Goal: Information Seeking & Learning: Learn about a topic

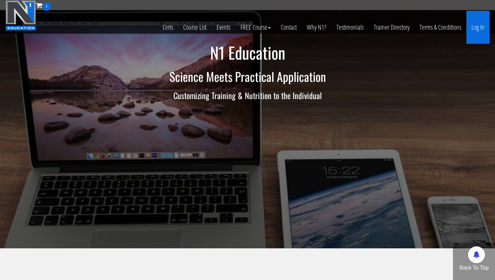
click at [475, 25] on link "Log In" at bounding box center [477, 27] width 23 height 33
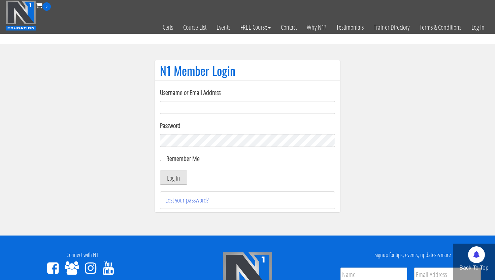
click at [188, 108] on input "Username or Email Address" at bounding box center [247, 107] width 175 height 13
type input "[EMAIL_ADDRESS][DOMAIN_NAME]"
click at [172, 179] on button "Log In" at bounding box center [173, 177] width 27 height 14
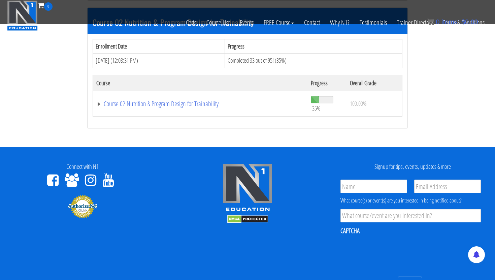
scroll to position [331, 0]
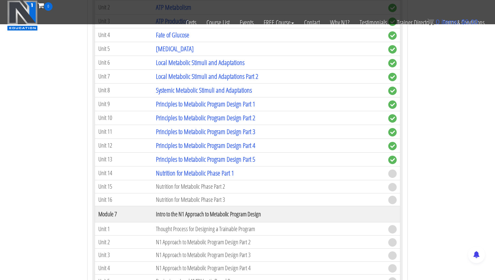
scroll to position [892, 0]
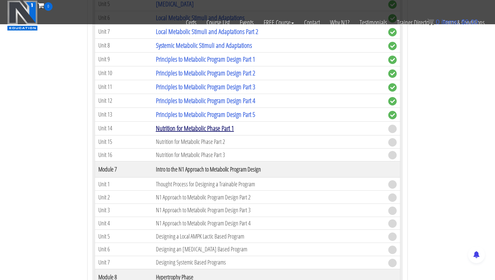
click at [217, 126] on link "Nutrition for Metabolic Phase Part 1" at bounding box center [195, 127] width 78 height 9
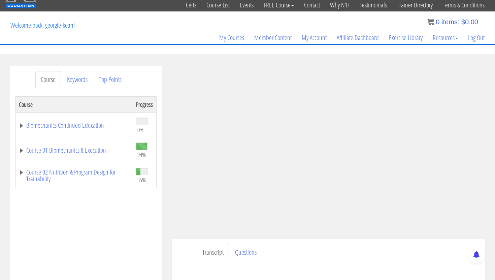
click at [136, 223] on div "Course Progress Biomechanics Continued Education 0% Module 1 Continued Educatio…" at bounding box center [85, 264] width 141 height 336
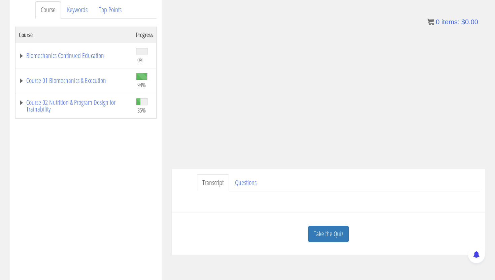
scroll to position [95, 0]
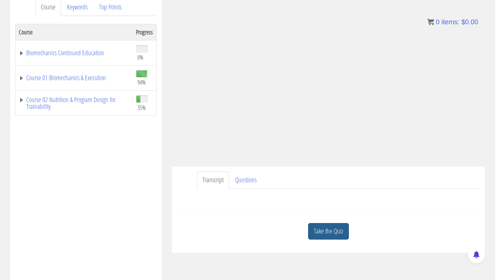
click at [332, 231] on link "Take the Quiz" at bounding box center [328, 231] width 41 height 16
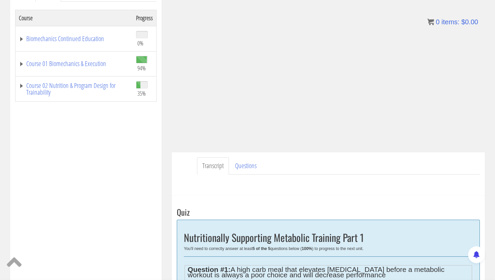
scroll to position [111, 0]
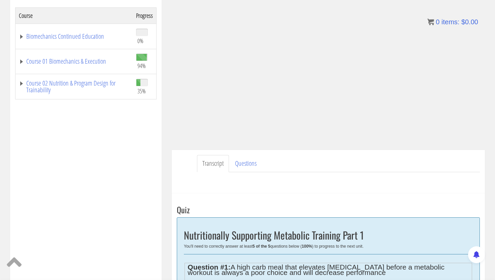
click at [137, 150] on div "Course Progress Biomechanics Continued Education 0% Module 1 Continued Educatio…" at bounding box center [85, 175] width 141 height 336
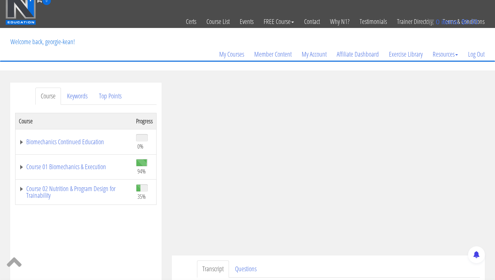
scroll to position [0, 0]
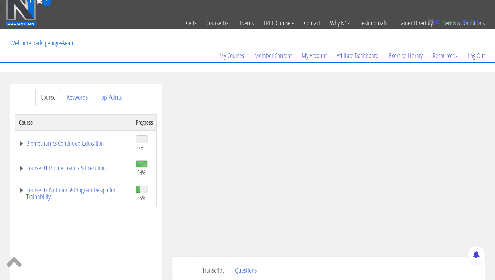
click at [138, 241] on div "Course Progress Biomechanics Continued Education 0% Module 1 Continued Educatio…" at bounding box center [85, 282] width 141 height 336
click at [121, 235] on div "Course Progress Biomechanics Continued Education 0% Module 1 Continued Educatio…" at bounding box center [85, 282] width 141 height 336
click at [100, 49] on div "My Courses Member Content My Account Affiliate Dashboard Exercise Library Resou…" at bounding box center [247, 46] width 484 height 32
click at [99, 236] on div "Course Progress Biomechanics Continued Education 0% Module 1 Continued Educatio…" at bounding box center [85, 282] width 141 height 336
click at [136, 243] on div "Course Progress Biomechanics Continued Education 0% Module 1 Continued Educatio…" at bounding box center [85, 282] width 141 height 336
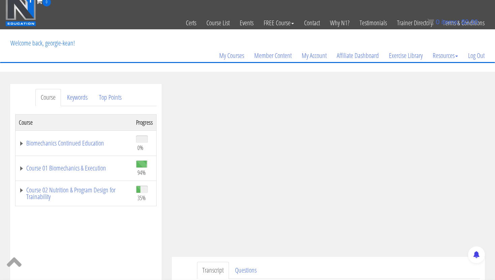
click at [137, 233] on div "Course Progress Biomechanics Continued Education 0% Module 1 Continued Educatio…" at bounding box center [85, 282] width 141 height 336
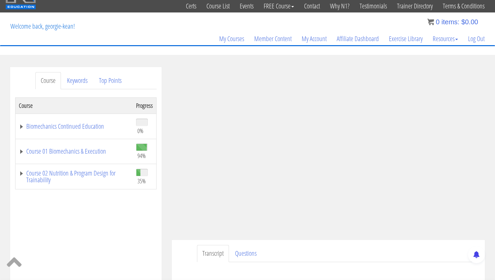
scroll to position [22, 0]
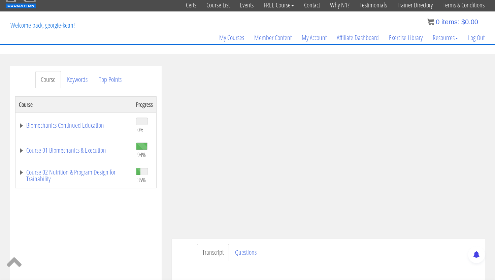
click at [132, 227] on div "Course Progress Biomechanics Continued Education 0% Module 1 Continued Educatio…" at bounding box center [85, 264] width 141 height 336
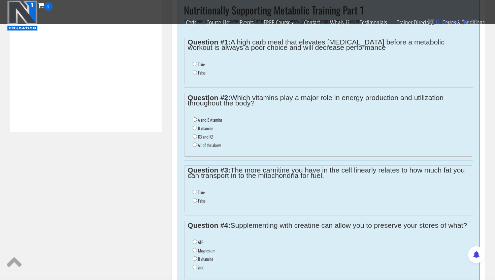
scroll to position [245, 0]
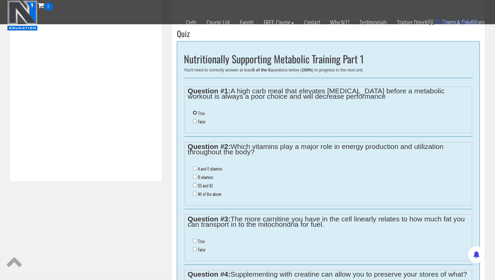
click at [194, 112] on input "True" at bounding box center [194, 112] width 4 height 4
radio input "true"
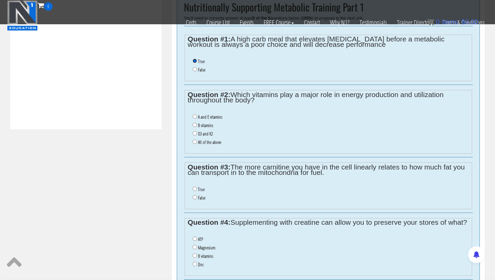
scroll to position [297, 0]
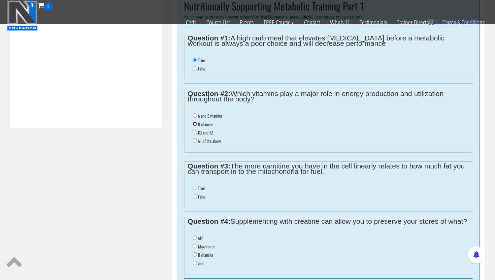
click at [193, 123] on input "B vitamins" at bounding box center [194, 123] width 4 height 4
radio input "true"
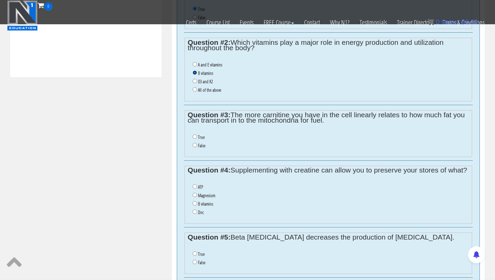
scroll to position [349, 0]
click at [194, 136] on input "True" at bounding box center [194, 136] width 4 height 4
radio input "true"
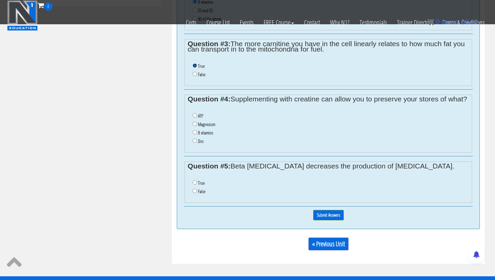
scroll to position [424, 0]
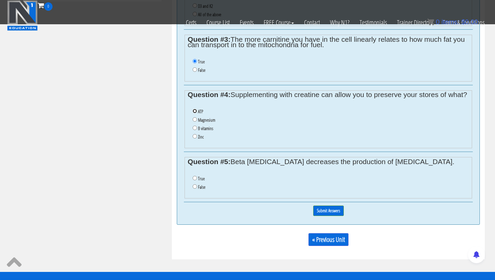
click at [195, 113] on input "ATP" at bounding box center [194, 111] width 4 height 4
radio input "true"
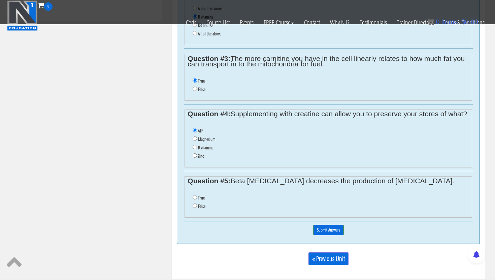
scroll to position [428, 0]
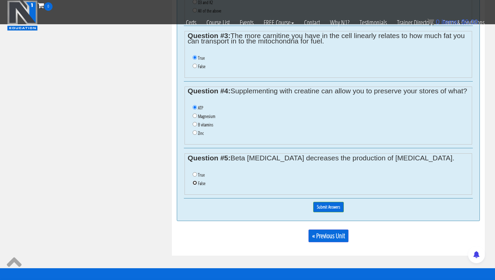
click at [194, 185] on input "False" at bounding box center [194, 182] width 4 height 4
radio input "true"
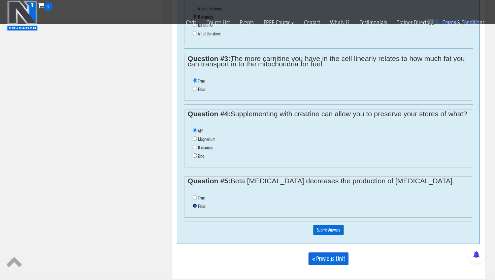
scroll to position [403, 0]
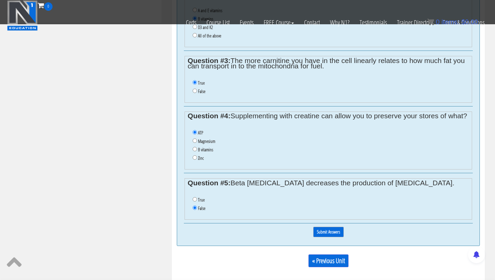
click at [328, 237] on input "Submit Answers" at bounding box center [328, 231] width 31 height 10
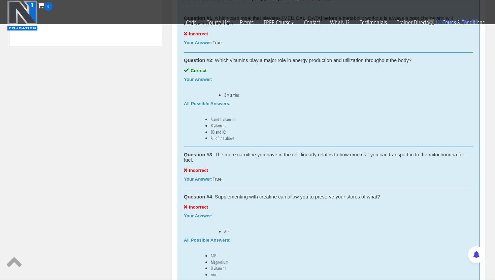
scroll to position [390, 0]
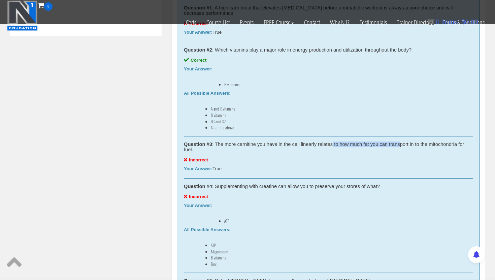
drag, startPoint x: 334, startPoint y: 143, endPoint x: 420, endPoint y: 145, distance: 85.8
click at [415, 144] on div "Question #3 : The more carnitine you have in the cell linearly relates to how m…" at bounding box center [328, 146] width 289 height 11
click at [342, 149] on div "Question #3 : The more carnitine you have in the cell linearly relates to how m…" at bounding box center [328, 146] width 289 height 11
drag, startPoint x: 225, startPoint y: 141, endPoint x: 323, endPoint y: 149, distance: 97.9
click at [323, 149] on div "Question #3 : The more carnitine you have in the cell linearly relates to how m…" at bounding box center [328, 146] width 289 height 11
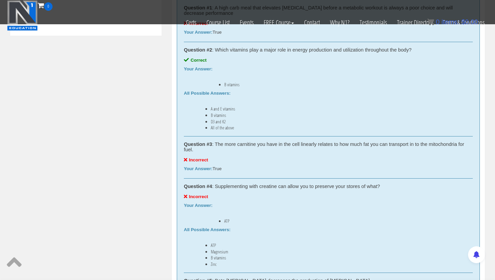
click at [327, 150] on div "Question #3 : The more carnitine you have in the cell linearly relates to how m…" at bounding box center [328, 146] width 289 height 11
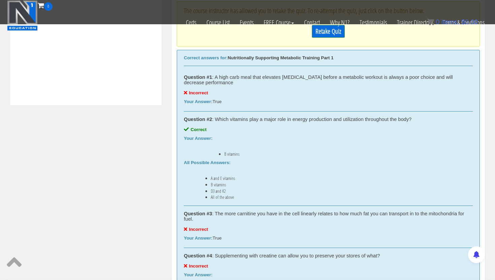
scroll to position [295, 0]
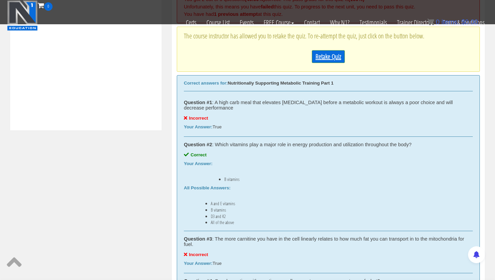
click at [328, 56] on link "Retake Quiz" at bounding box center [328, 56] width 33 height 13
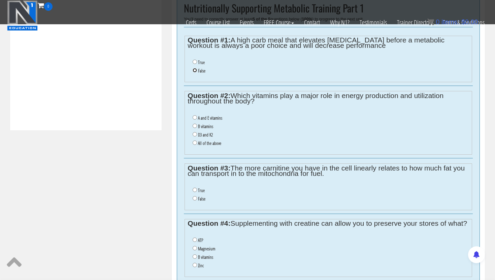
click at [195, 70] on input "False" at bounding box center [194, 70] width 4 height 4
radio input "true"
click at [194, 125] on input "B vitamins" at bounding box center [194, 125] width 4 height 4
radio input "true"
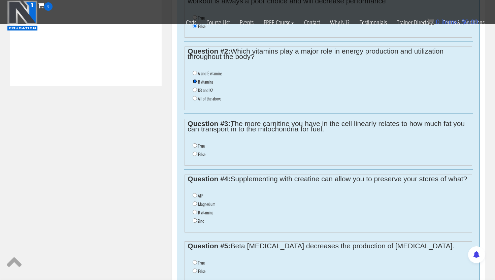
scroll to position [346, 0]
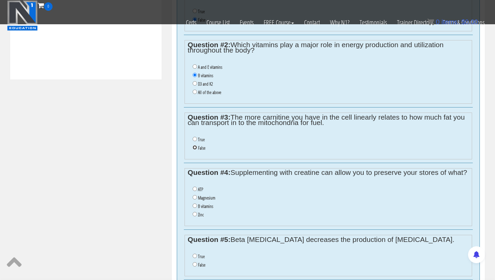
click at [196, 148] on input "False" at bounding box center [194, 147] width 4 height 4
radio input "true"
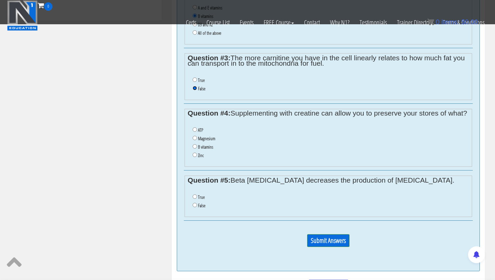
scroll to position [414, 0]
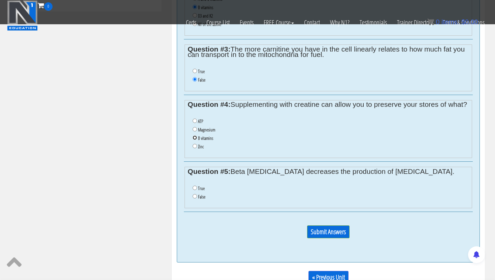
click at [194, 140] on input "B vitamins" at bounding box center [194, 137] width 4 height 4
radio input "true"
click at [194, 198] on input "False" at bounding box center [194, 196] width 4 height 4
radio input "true"
click at [330, 238] on input "Submit Answers" at bounding box center [328, 231] width 42 height 13
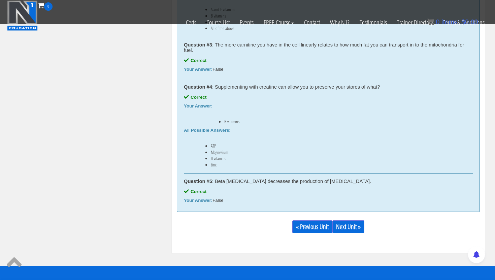
scroll to position [468, 0]
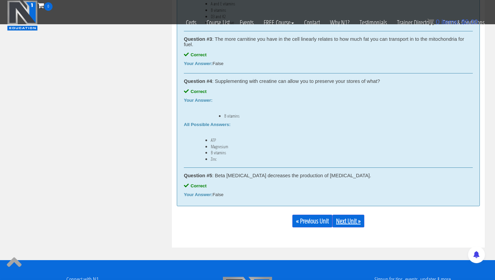
click at [355, 222] on link "Next Unit »" at bounding box center [348, 220] width 32 height 13
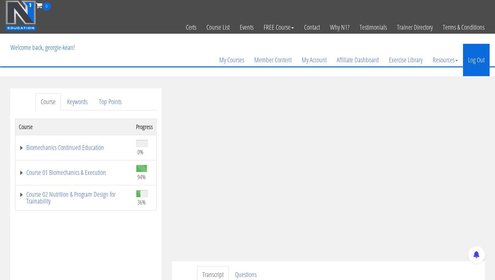
click at [472, 60] on link "Log Out" at bounding box center [476, 60] width 27 height 32
